Goal: Task Accomplishment & Management: Complete application form

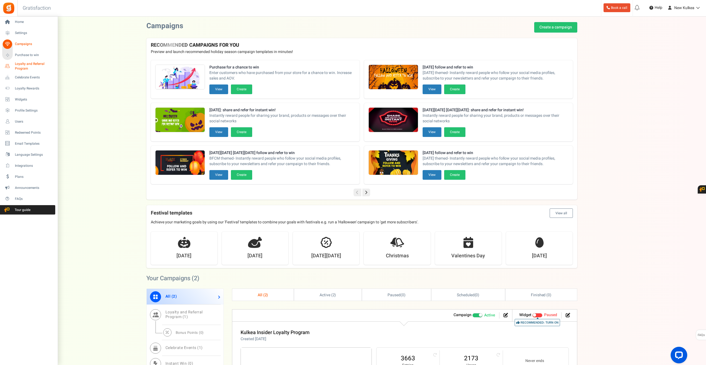
click at [27, 64] on span "Loyalty and Referral Program" at bounding box center [35, 66] width 40 height 9
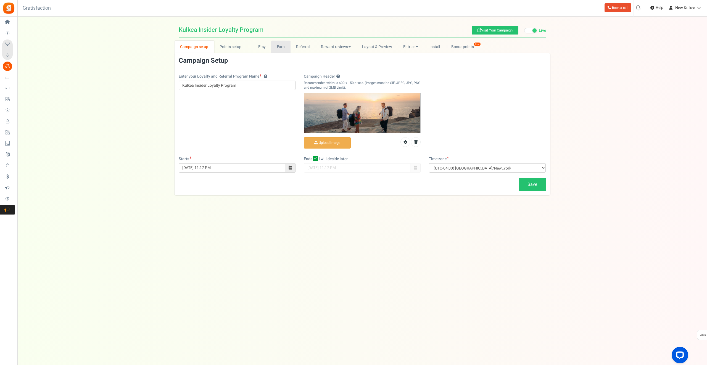
click at [279, 47] on link "Earn" at bounding box center [280, 47] width 19 height 12
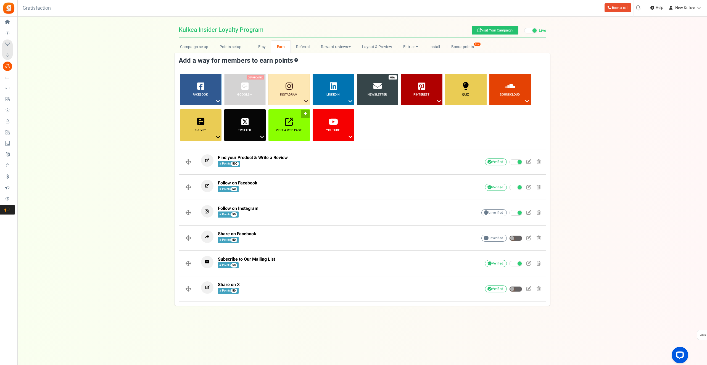
click at [291, 130] on b "Visit a web page" at bounding box center [289, 130] width 26 height 5
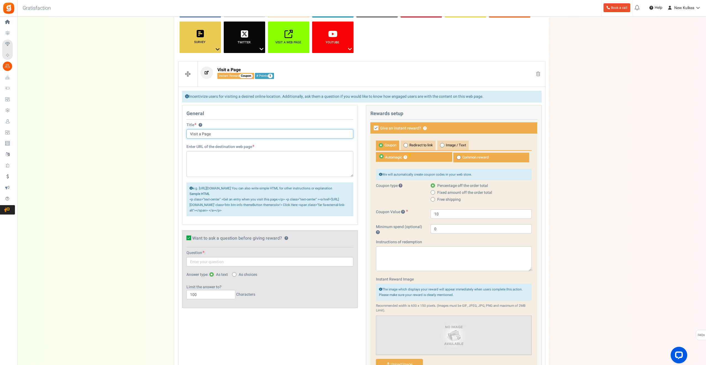
scroll to position [91, 0]
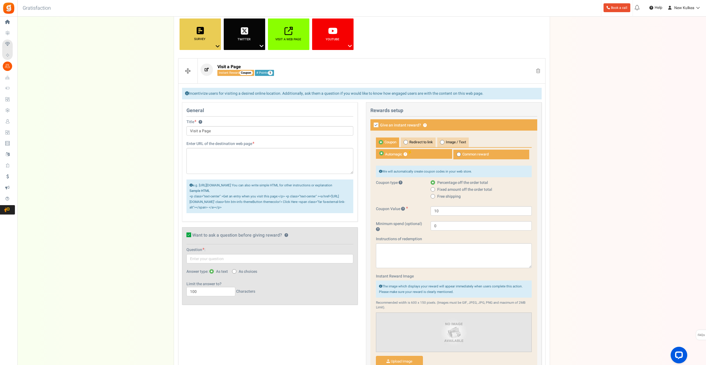
click at [374, 125] on icon at bounding box center [376, 125] width 5 height 5
click at [372, 125] on input "Give an instant reward? ?" at bounding box center [370, 126] width 4 height 4
checkbox input "false"
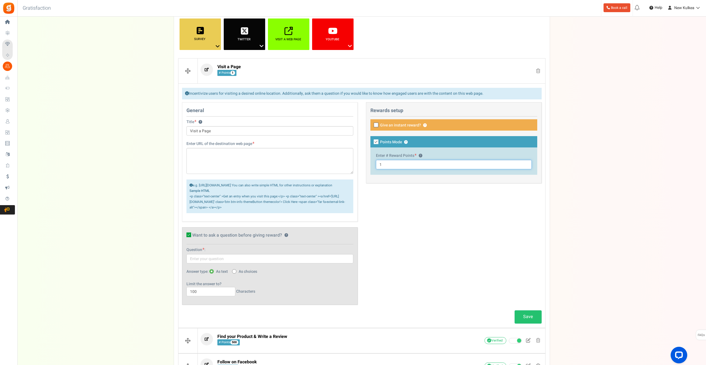
drag, startPoint x: 391, startPoint y: 163, endPoint x: 372, endPoint y: 163, distance: 19.9
click at [372, 163] on div "Enter # Reward Points ? 1" at bounding box center [453, 161] width 167 height 27
type input "0"
click at [405, 213] on div "General Title ? Visit a Page Tip! Your title should show the huge savings & rew…" at bounding box center [362, 206] width 368 height 208
click at [377, 143] on icon at bounding box center [376, 142] width 5 height 5
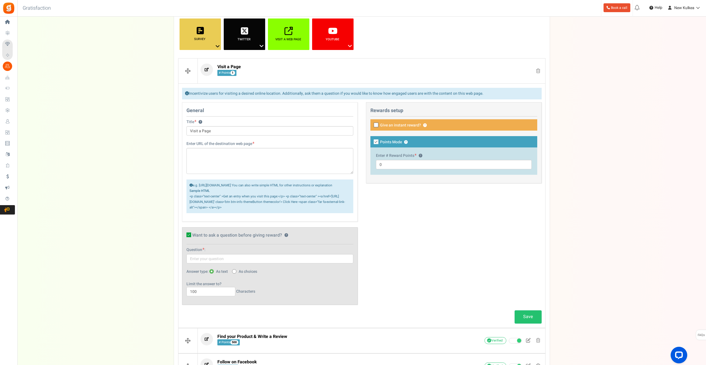
click at [372, 143] on input "Points Mode ?" at bounding box center [370, 143] width 4 height 4
checkbox input "false"
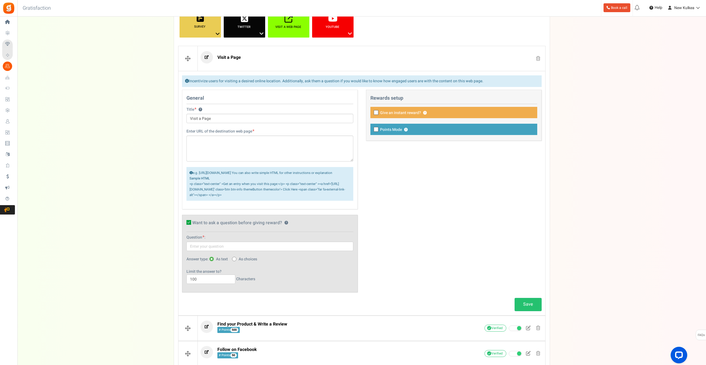
scroll to position [99, 0]
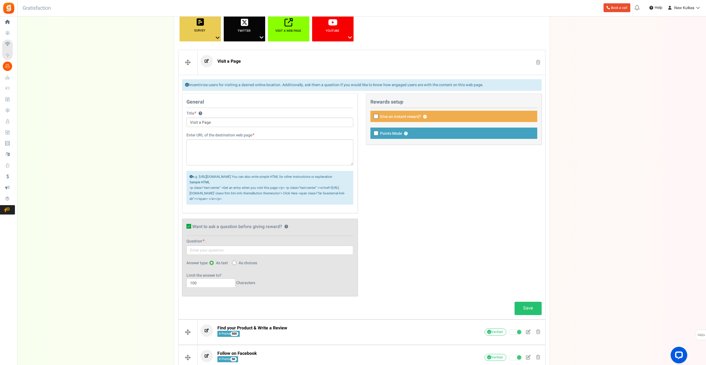
click at [189, 229] on icon at bounding box center [188, 226] width 5 height 5
click at [185, 229] on input "Want to ask a question before giving reward? ?" at bounding box center [183, 228] width 4 height 4
checkbox input "false"
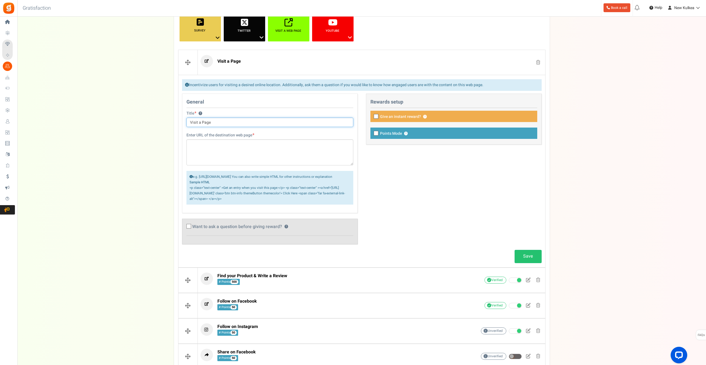
click at [215, 122] on input "Visit a Page" at bounding box center [269, 122] width 167 height 9
click at [214, 157] on textarea at bounding box center [269, 153] width 167 height 26
paste textarea "[URL][DOMAIN_NAME]"
type textarea "[URL][DOMAIN_NAME]"
click at [220, 122] on input "Visit a Page" at bounding box center [269, 122] width 167 height 9
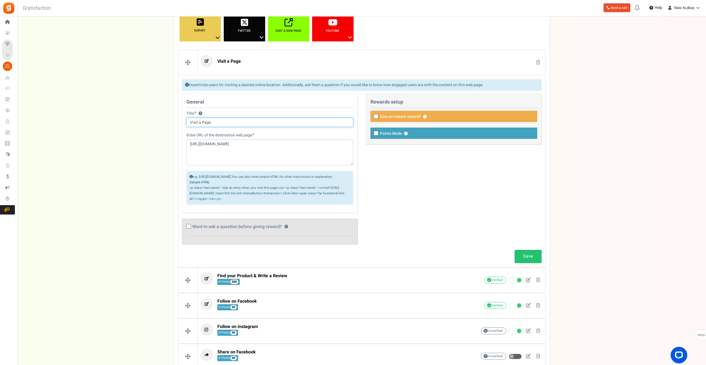
drag, startPoint x: 190, startPoint y: 122, endPoint x: 316, endPoint y: 122, distance: 125.7
click at [316, 122] on input "Visit a Page" at bounding box center [269, 122] width 167 height 9
type input "Register Your Warranty"
click at [433, 182] on div "General Title ? Register Your Warranty Tip! Your title should show the huge sav…" at bounding box center [362, 172] width 368 height 156
click at [531, 263] on link "Save" at bounding box center [528, 256] width 27 height 13
